Goal: Obtain resource: Download file/media

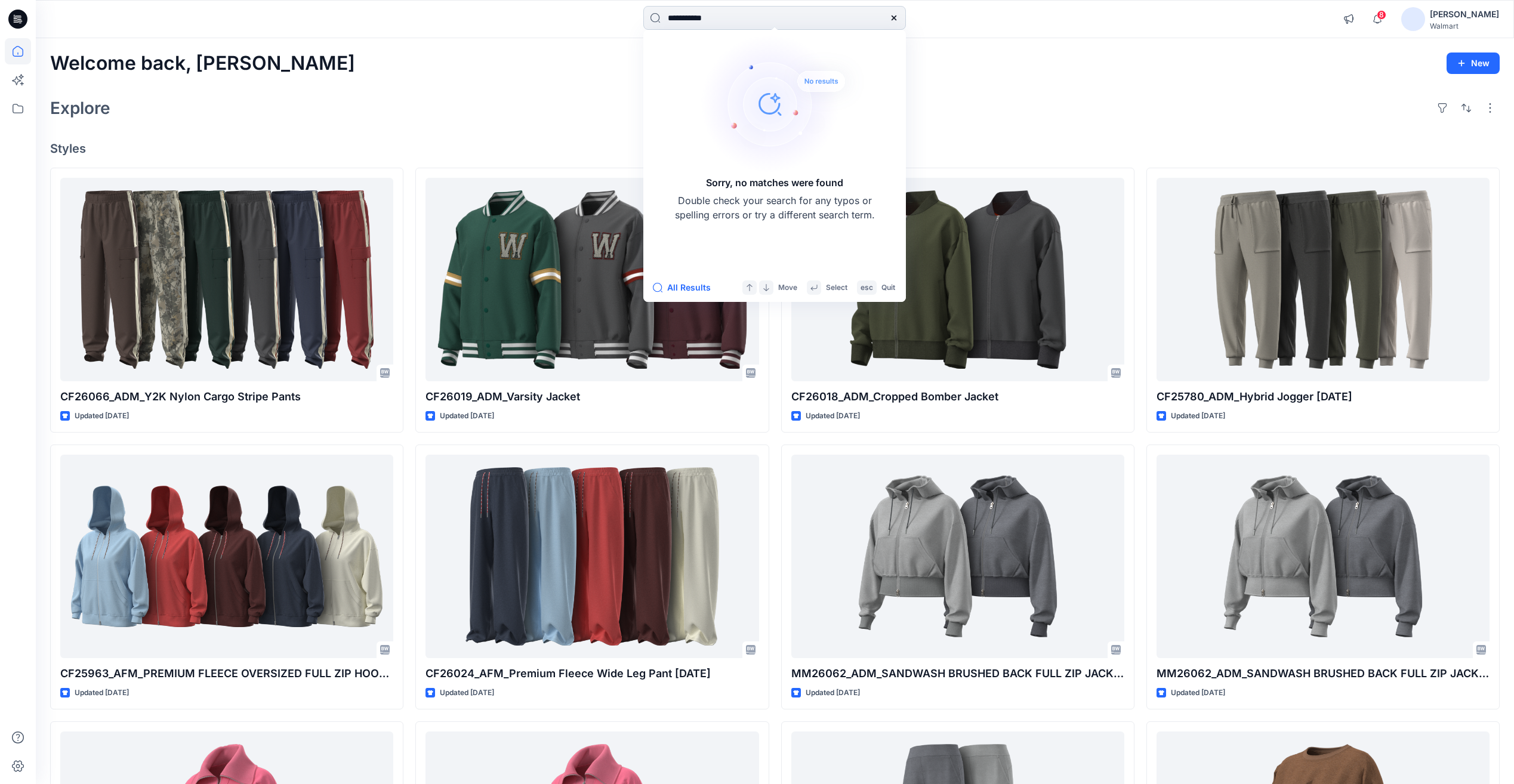
drag, startPoint x: 0, startPoint y: 0, endPoint x: 856, endPoint y: 16, distance: 856.1
click at [894, 18] on icon at bounding box center [894, 18] width 10 height 10
click at [725, 16] on input at bounding box center [774, 18] width 263 height 24
paste input "*******"
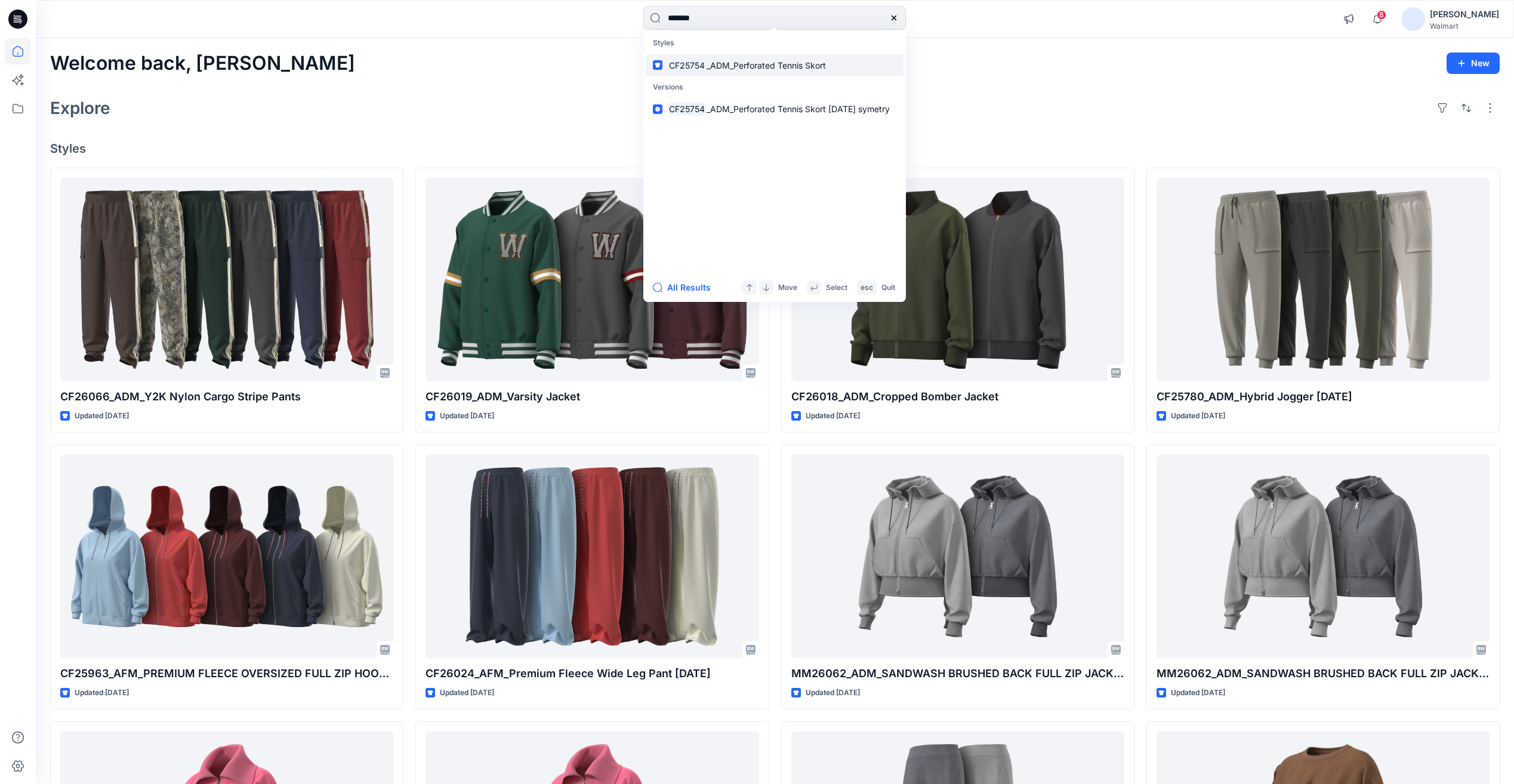
type input "*******"
click at [723, 66] on span "_ADM_Perforated Tennis Skort" at bounding box center [766, 65] width 119 height 10
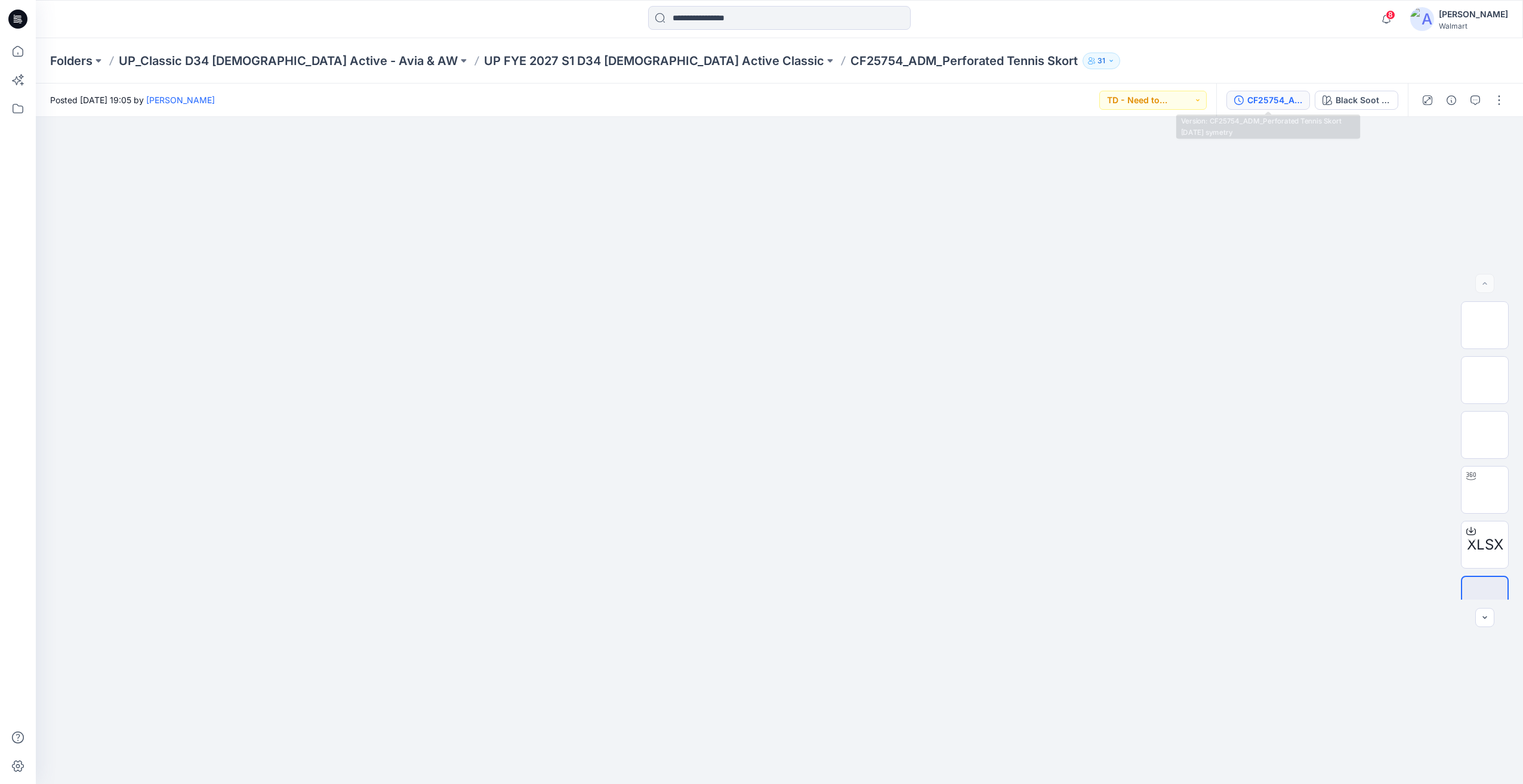
click at [1276, 96] on div "CF25754_ADM_Perforated Tennis Skort [DATE] symetry" at bounding box center [1274, 100] width 55 height 13
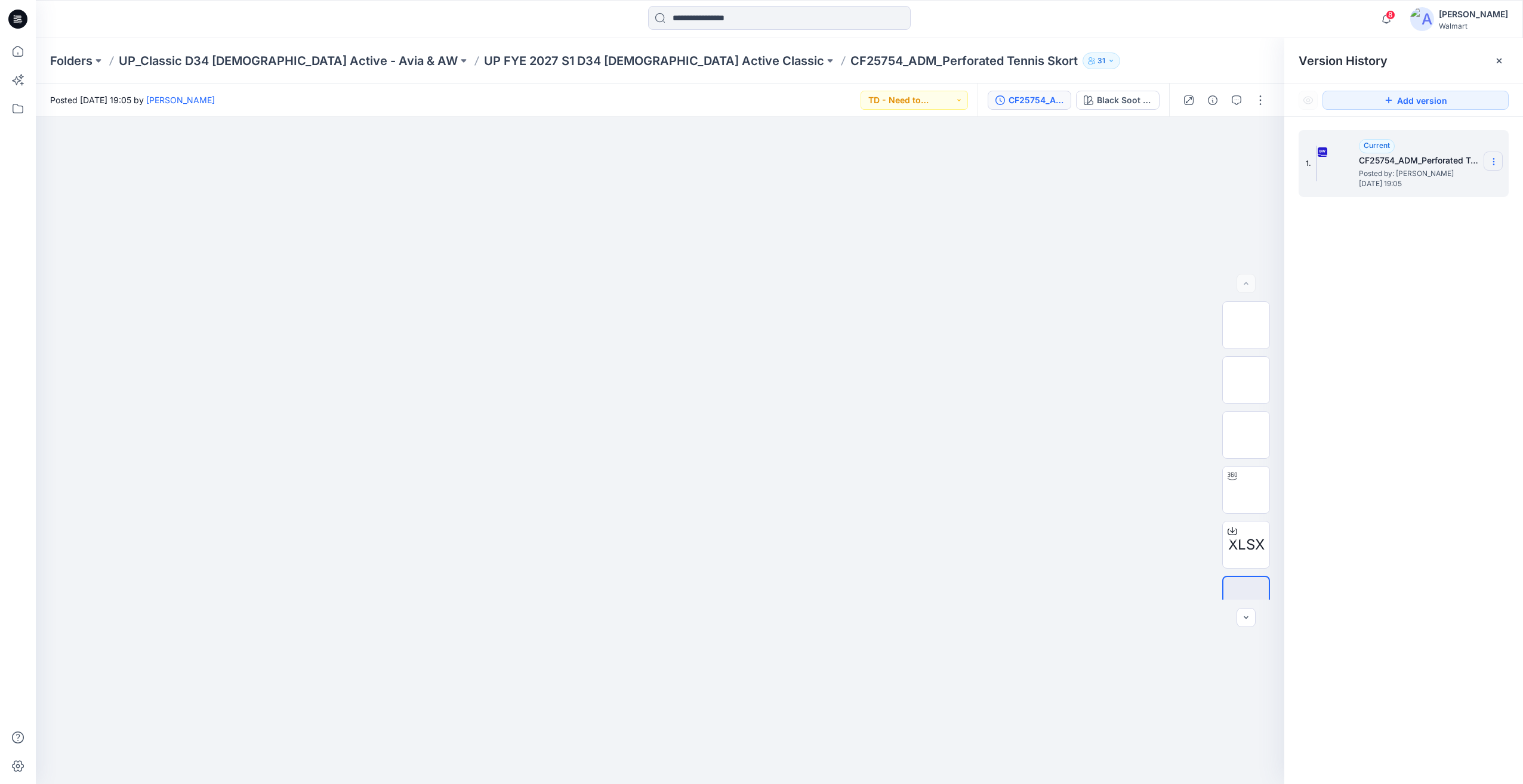
click at [1497, 164] on icon at bounding box center [1494, 162] width 10 height 10
click at [1423, 186] on span "Download Source BW File" at bounding box center [1433, 185] width 100 height 14
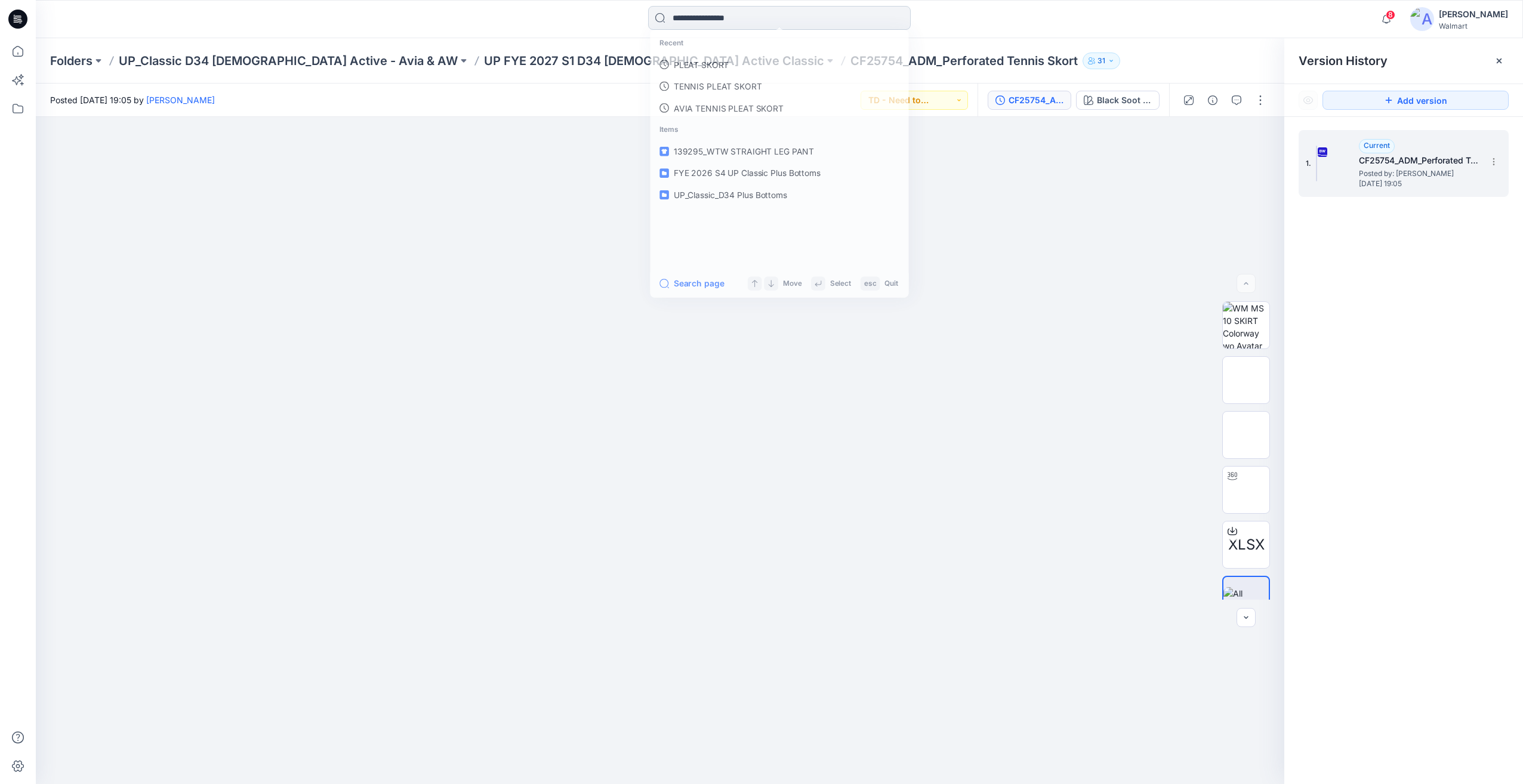
click at [715, 17] on input at bounding box center [779, 18] width 263 height 24
click at [705, 62] on p "CF25754" at bounding box center [690, 65] width 36 height 12
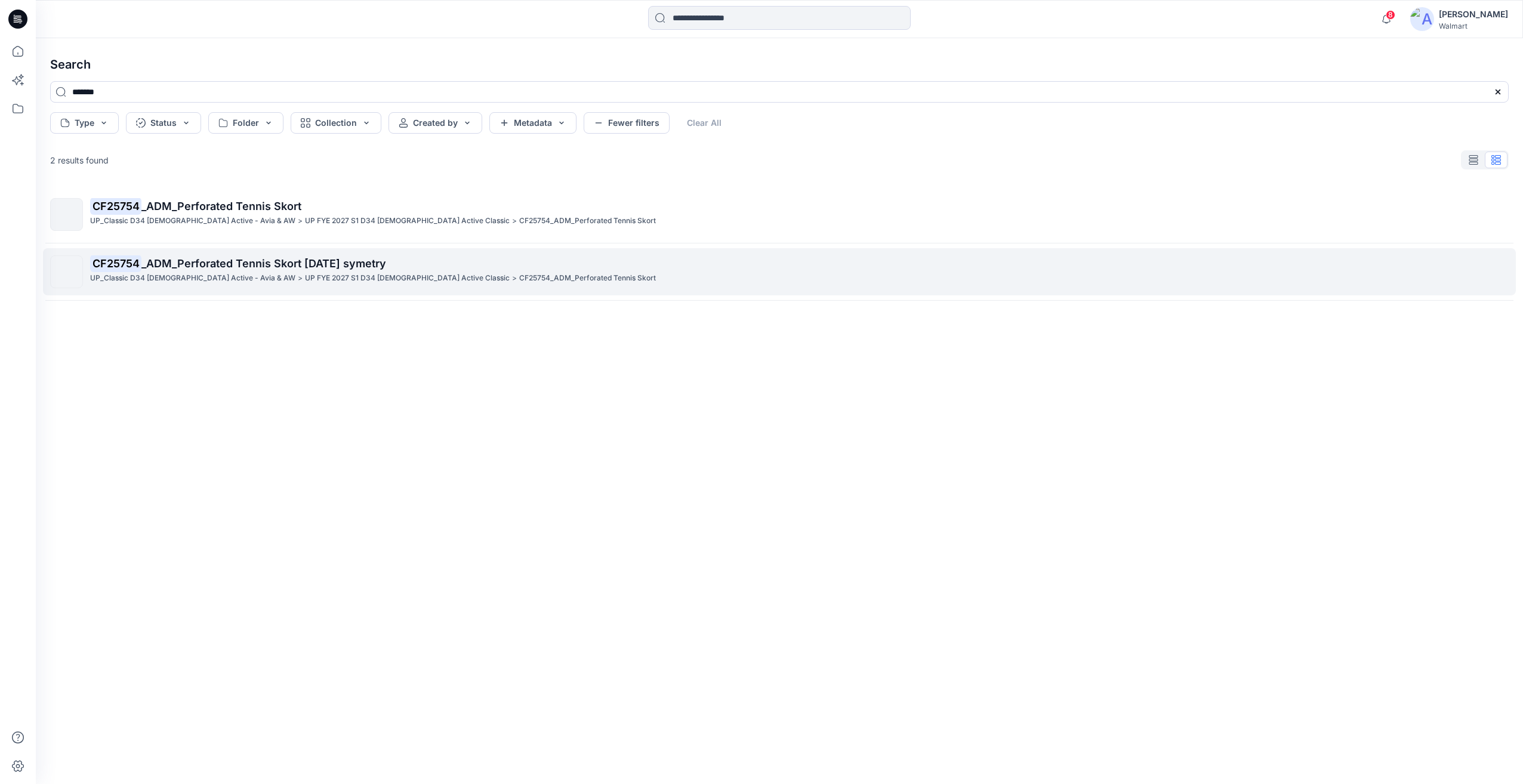
click at [366, 280] on p "UP FYE 2027 S1 D34 [DEMOGRAPHIC_DATA] Active Classic" at bounding box center [407, 278] width 205 height 12
